Goal: Information Seeking & Learning: Learn about a topic

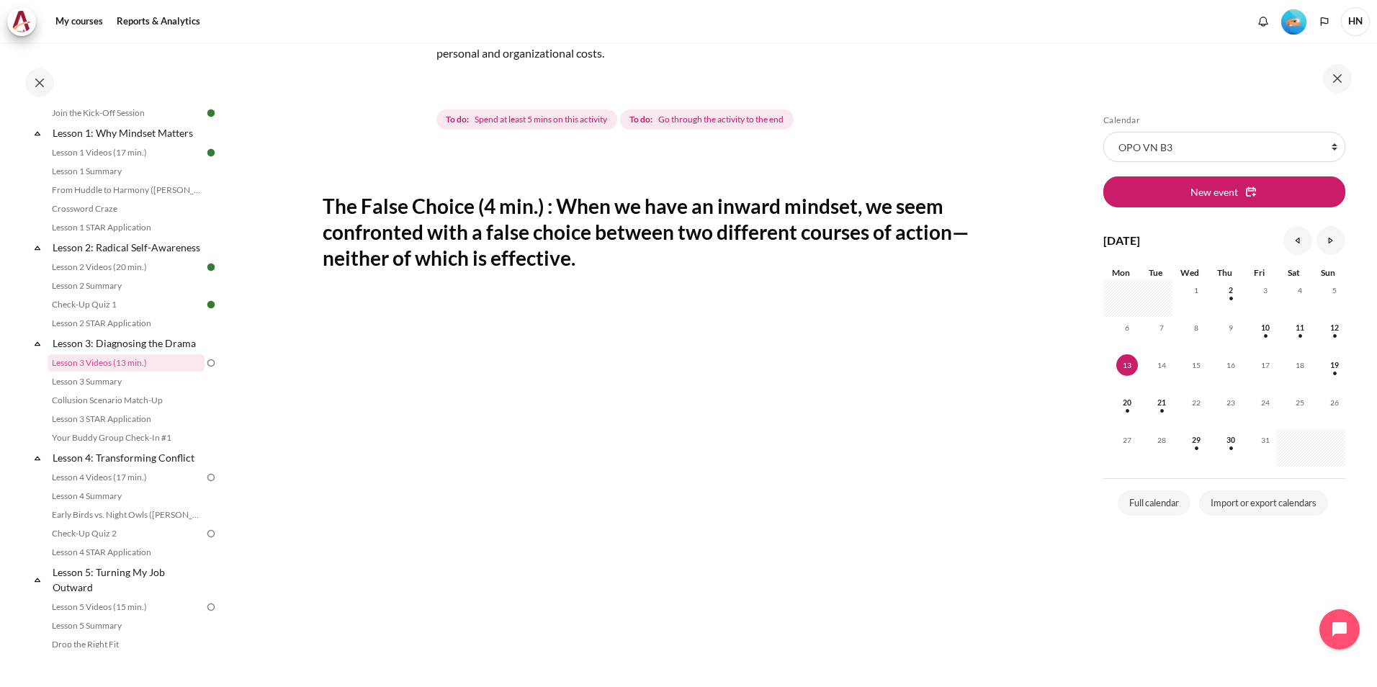
scroll to position [144, 0]
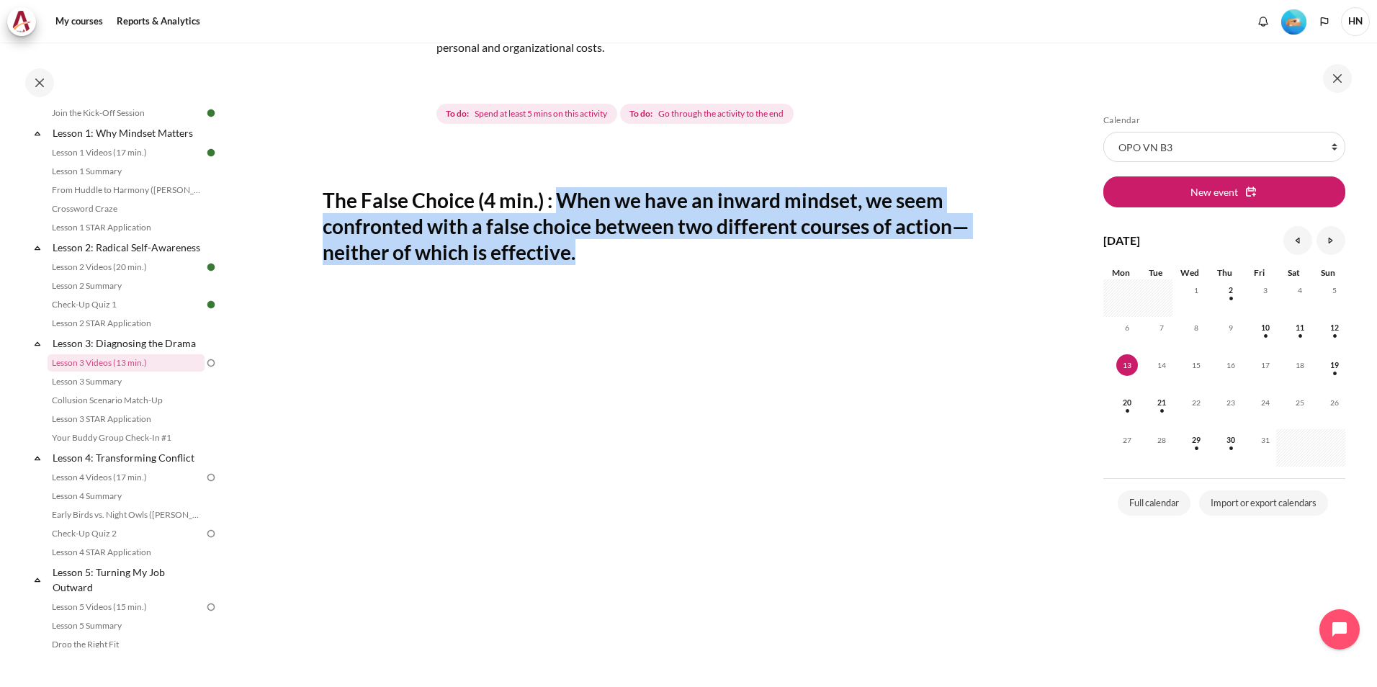
drag, startPoint x: 556, startPoint y: 194, endPoint x: 578, endPoint y: 256, distance: 65.8
click at [578, 256] on h2 "The False Choice (4 min.) : When we have an inward mindset, we seem confronted …" at bounding box center [653, 226] width 660 height 78
copy h2 "When we have an inward mindset, we seem confronted with a false choice between …"
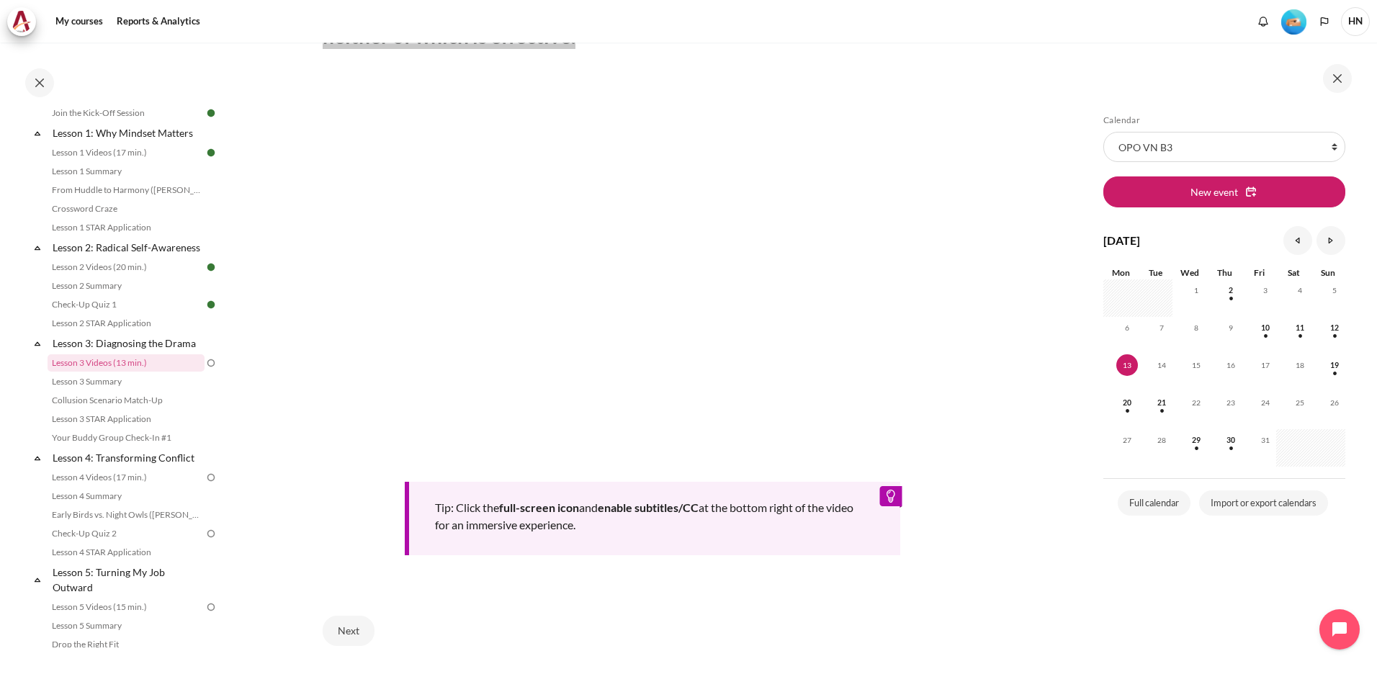
scroll to position [449, 0]
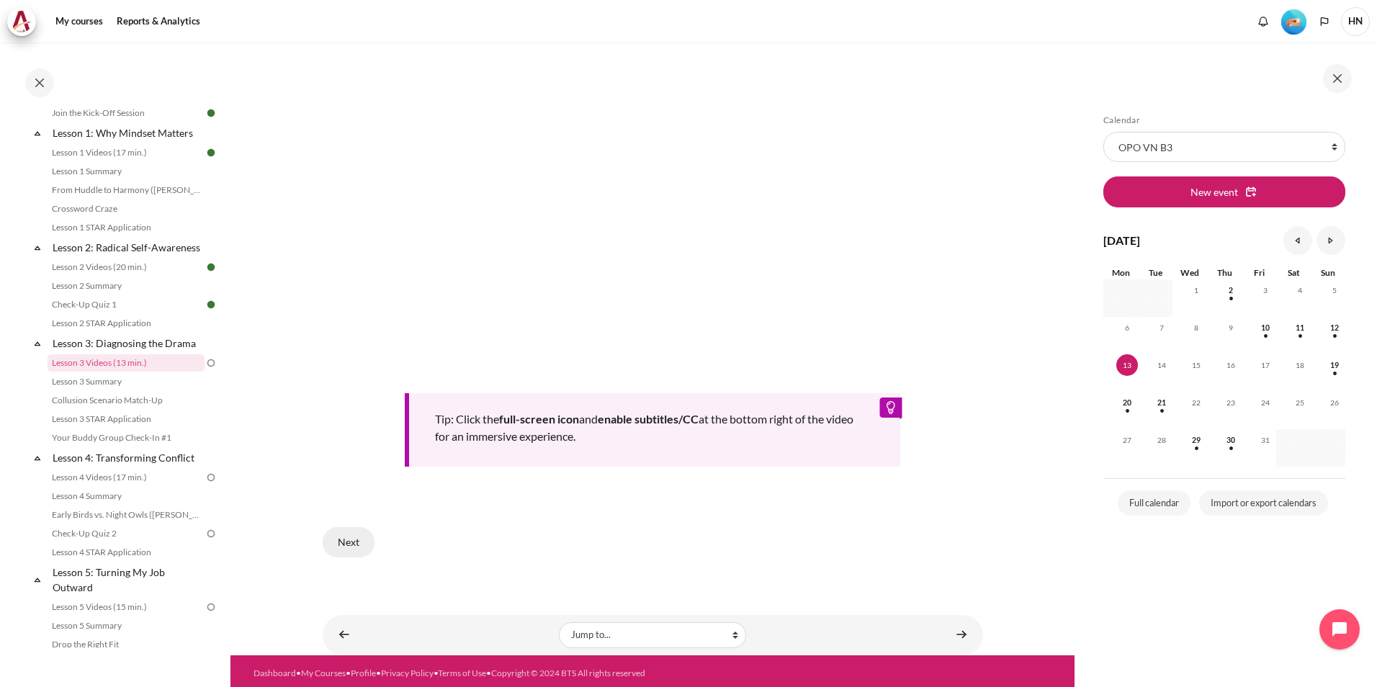
click at [348, 537] on button "Next" at bounding box center [349, 542] width 52 height 30
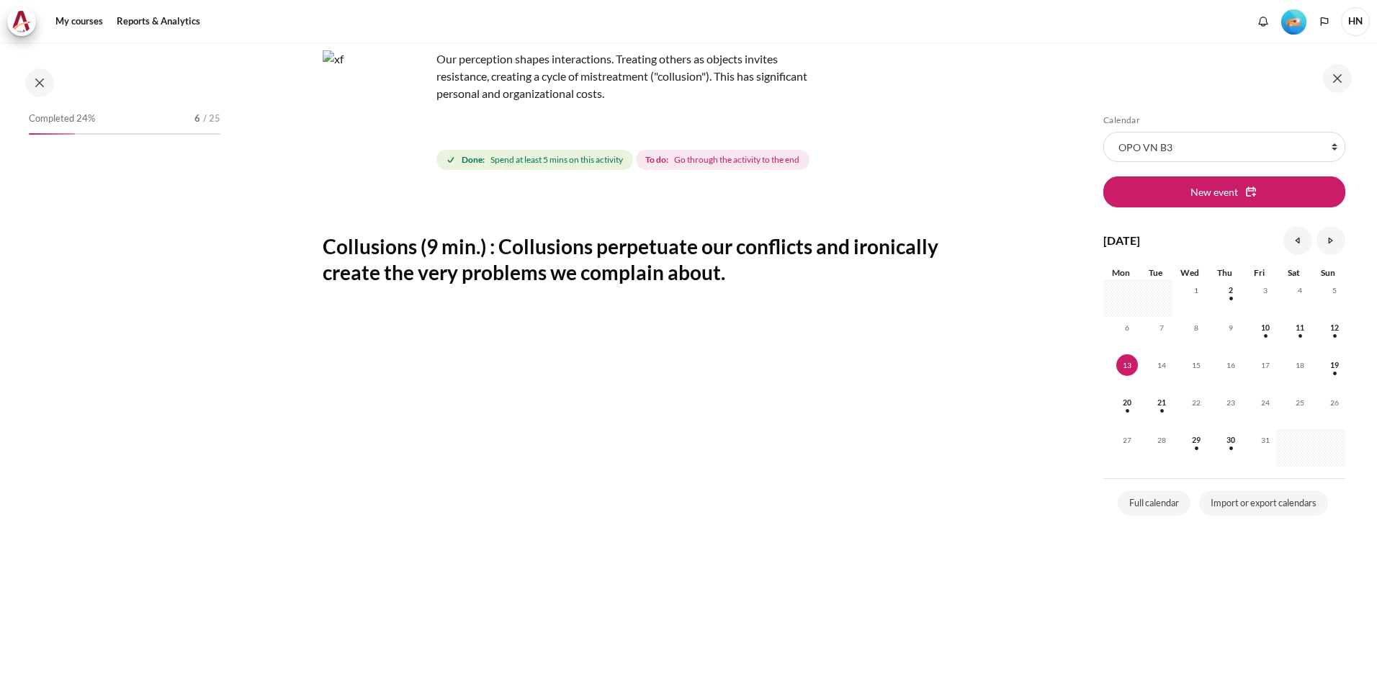
scroll to position [220, 0]
